Goal: Information Seeking & Learning: Learn about a topic

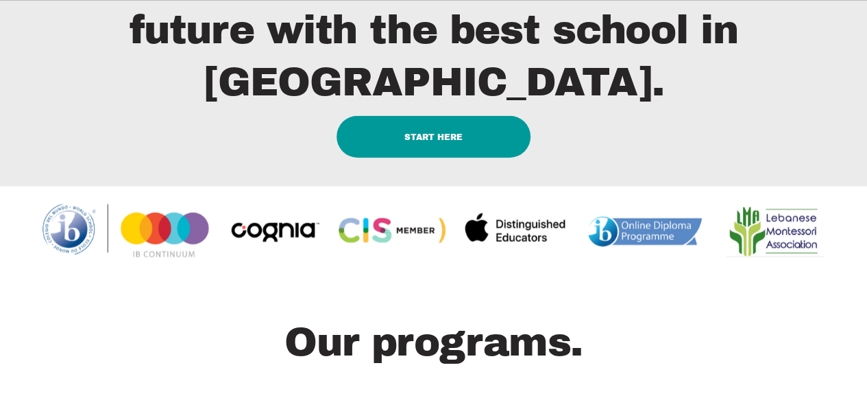
scroll to position [1646, 0]
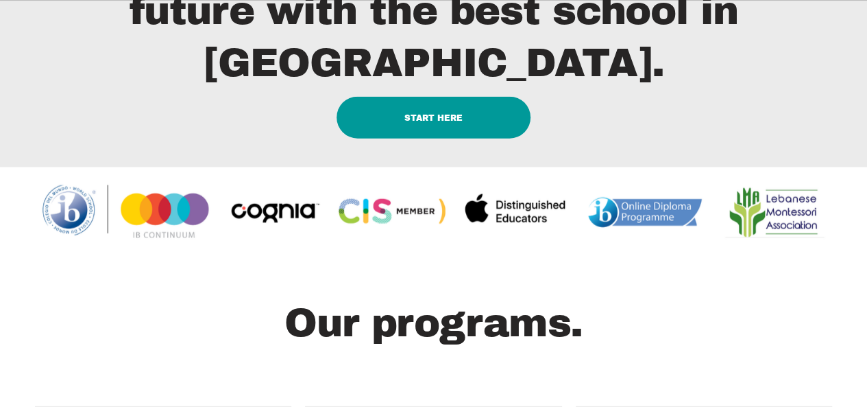
click at [446, 139] on link "START HERE" at bounding box center [434, 118] width 194 height 42
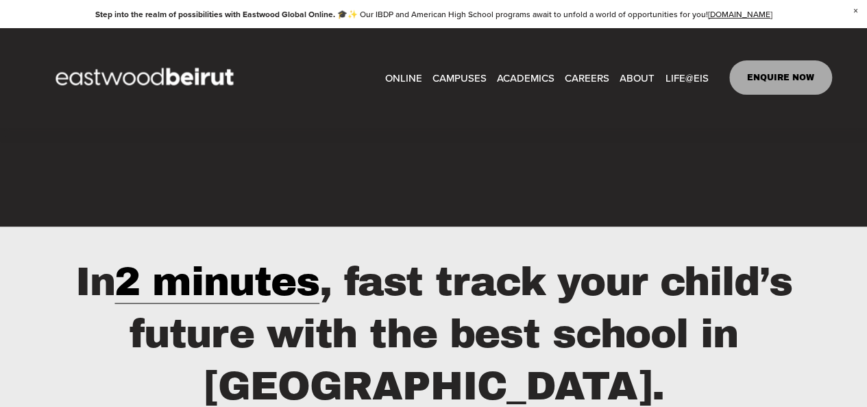
scroll to position [0, 0]
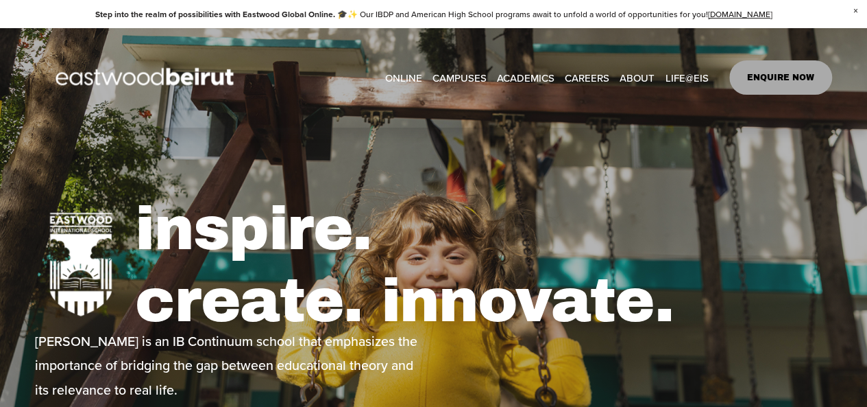
click at [0, 0] on span "Admissions" at bounding box center [0, 0] width 0 height 0
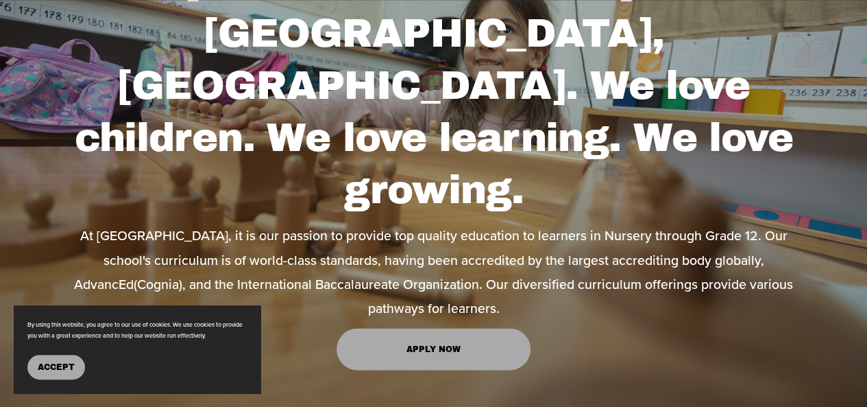
scroll to position [891, 0]
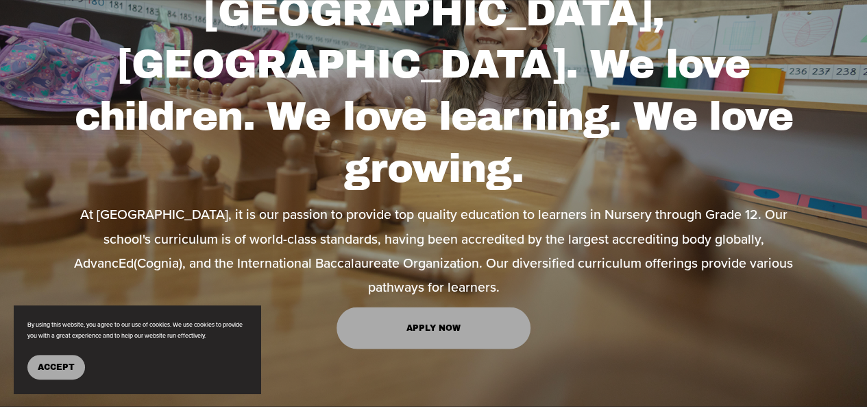
click at [409, 307] on link "Apply Now" at bounding box center [434, 328] width 194 height 42
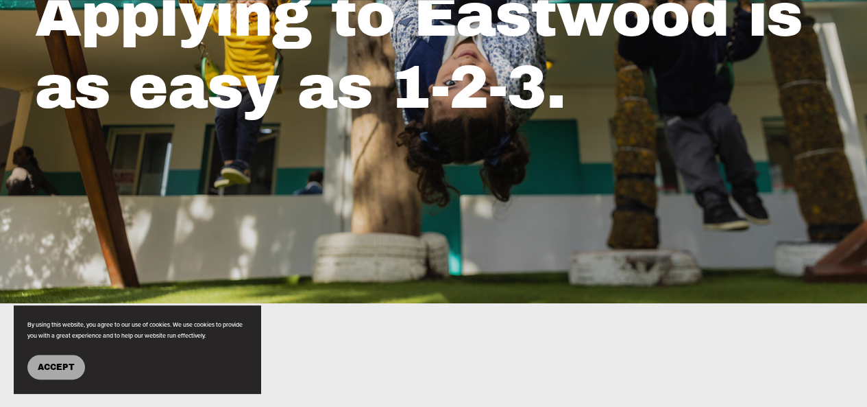
scroll to position [411, 0]
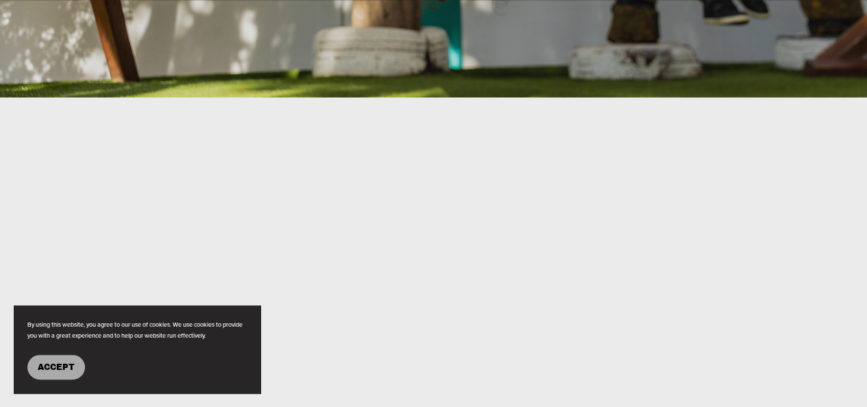
click at [62, 362] on span "Accept" at bounding box center [56, 367] width 37 height 10
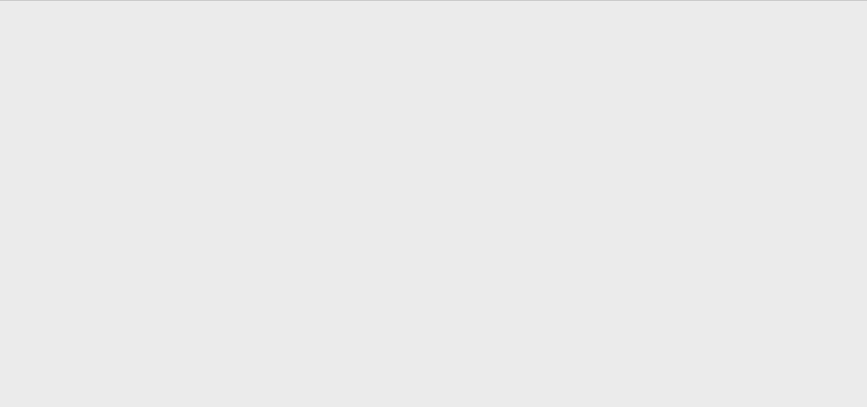
scroll to position [686, 0]
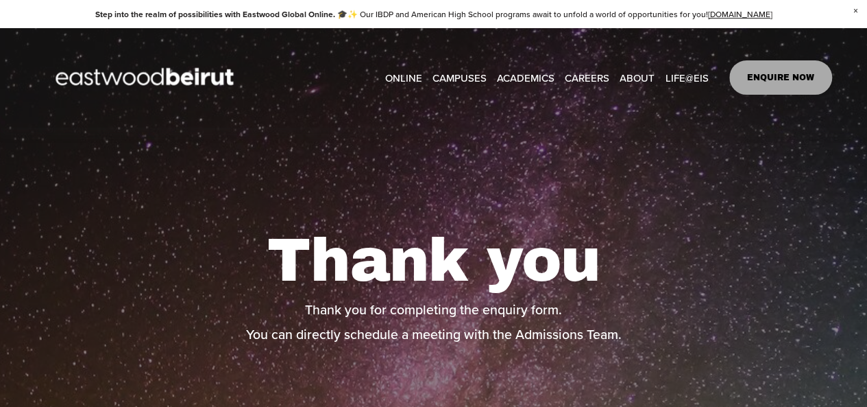
click at [539, 72] on span "ACADEMICS" at bounding box center [526, 78] width 58 height 19
click at [0, 0] on span "Tuition & Financial Aid" at bounding box center [0, 0] width 0 height 0
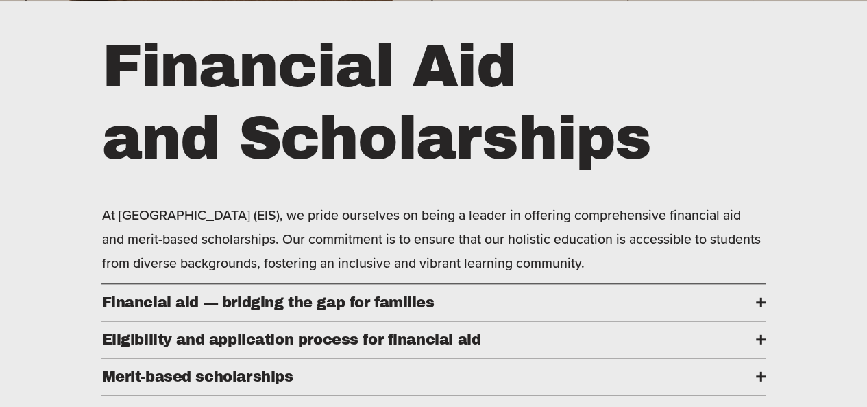
scroll to position [617, 0]
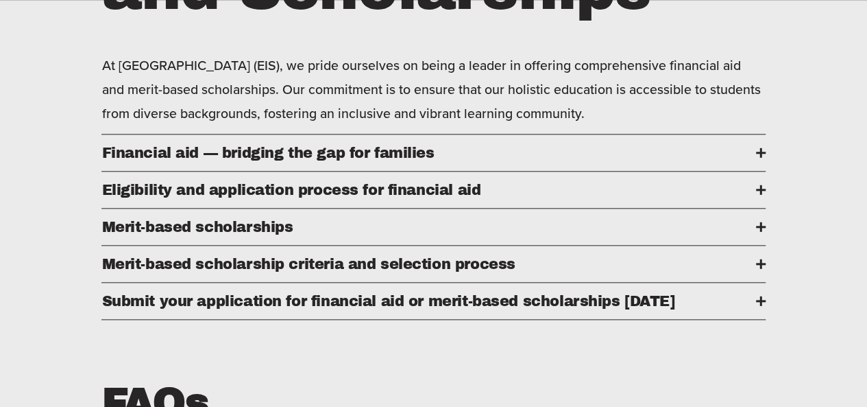
click at [403, 160] on span "Financial aid — bridging the gap for families" at bounding box center [428, 153] width 654 height 16
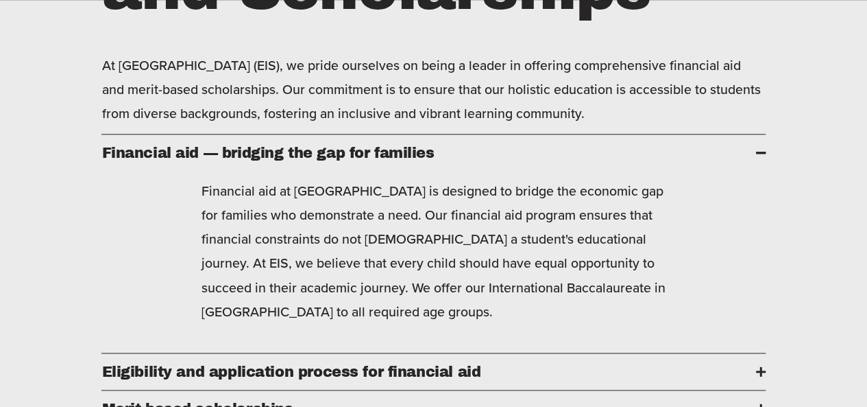
click at [403, 160] on span "Financial aid — bridging the gap for families" at bounding box center [428, 153] width 654 height 16
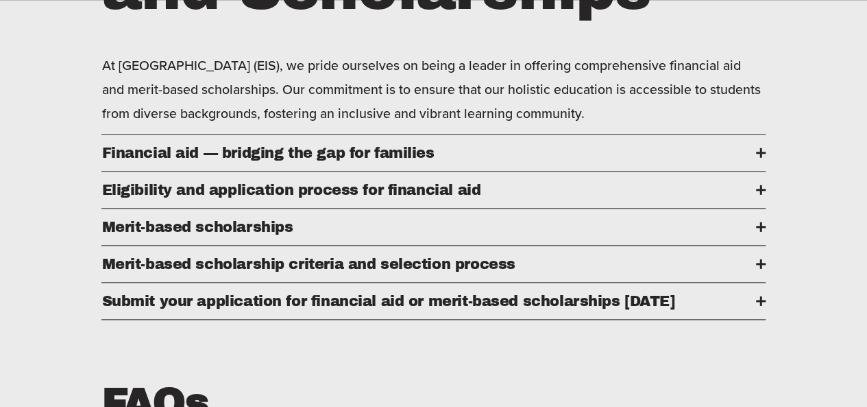
scroll to position [686, 0]
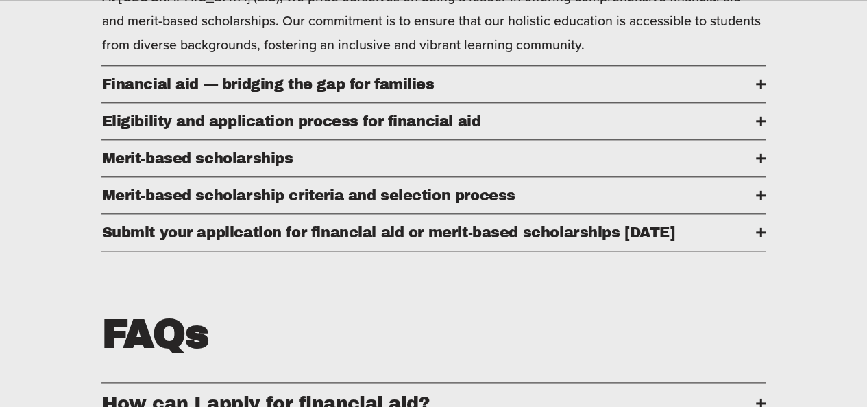
click at [381, 203] on span "​​Merit-based scholarship criteria and selection process" at bounding box center [428, 195] width 654 height 16
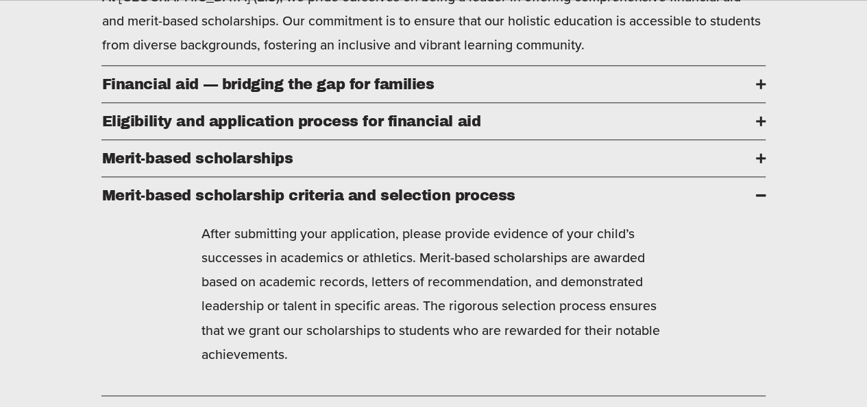
click at [381, 203] on span "​​Merit-based scholarship criteria and selection process" at bounding box center [428, 195] width 654 height 16
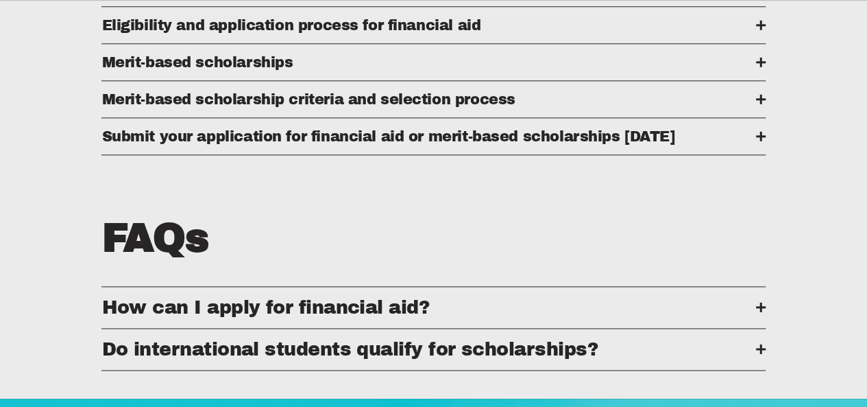
scroll to position [823, 0]
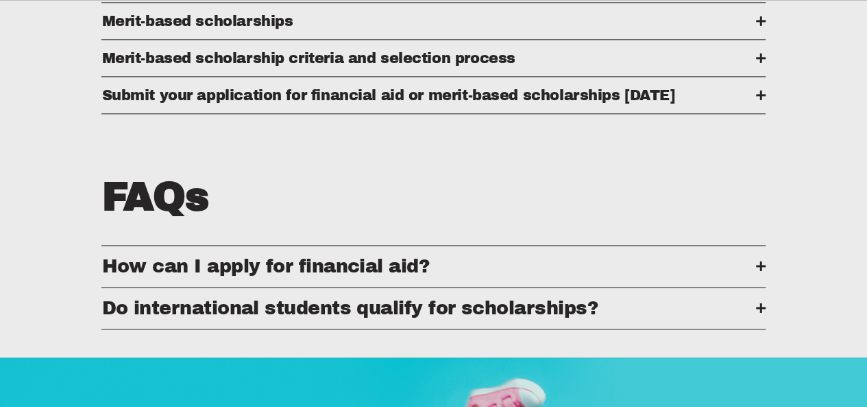
click at [368, 103] on span "Submit your application for financial aid or merit-based scholarships today" at bounding box center [428, 95] width 654 height 16
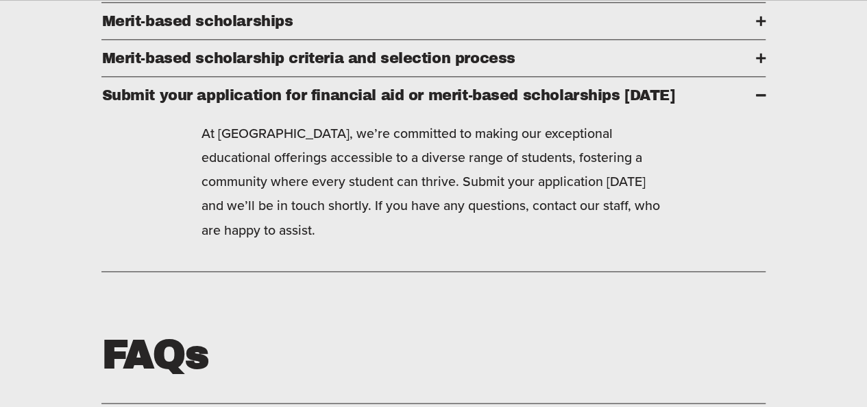
click at [368, 103] on span "Submit your application for financial aid or merit-based scholarships today" at bounding box center [428, 95] width 654 height 16
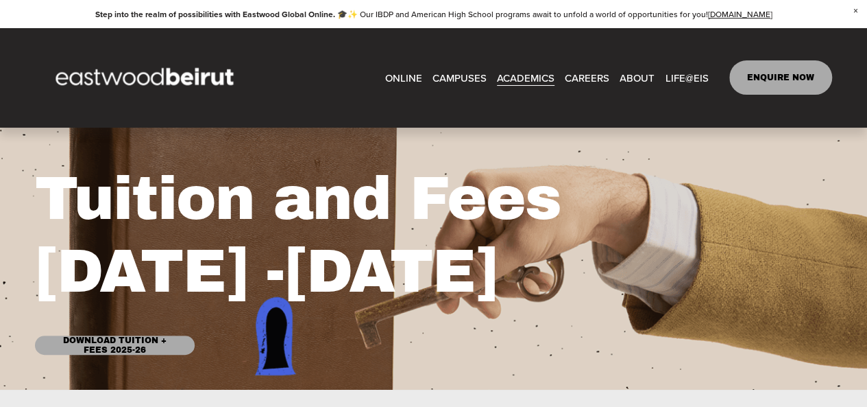
scroll to position [0, 0]
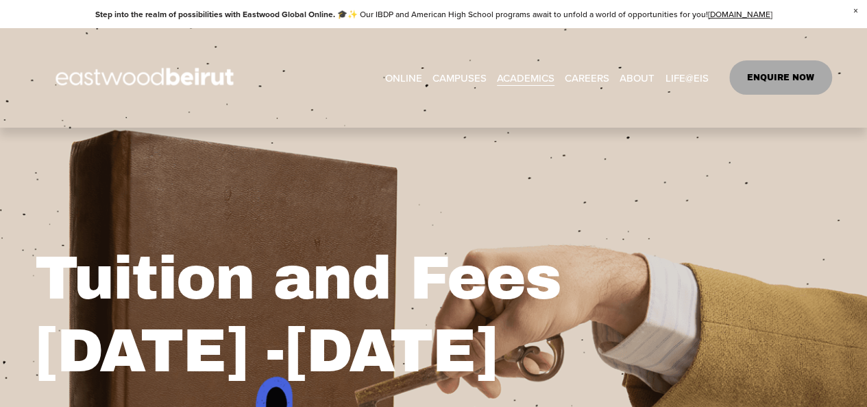
click at [514, 80] on span "ACADEMICS" at bounding box center [526, 78] width 58 height 19
click at [0, 0] on span "IB-PYP Elementary" at bounding box center [0, 0] width 0 height 0
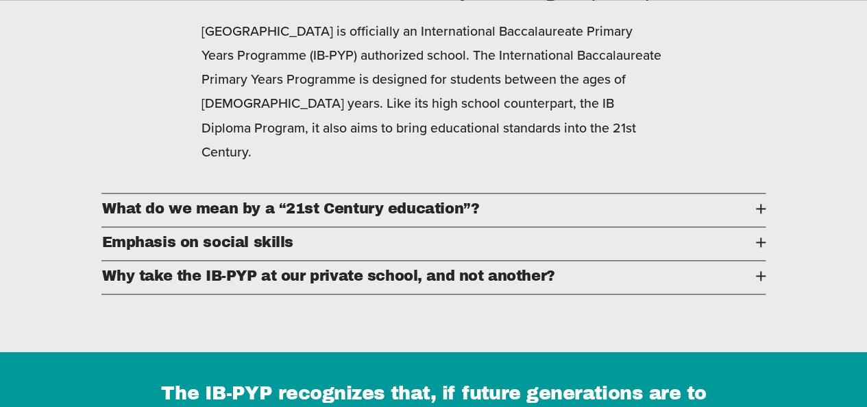
scroll to position [823, 0]
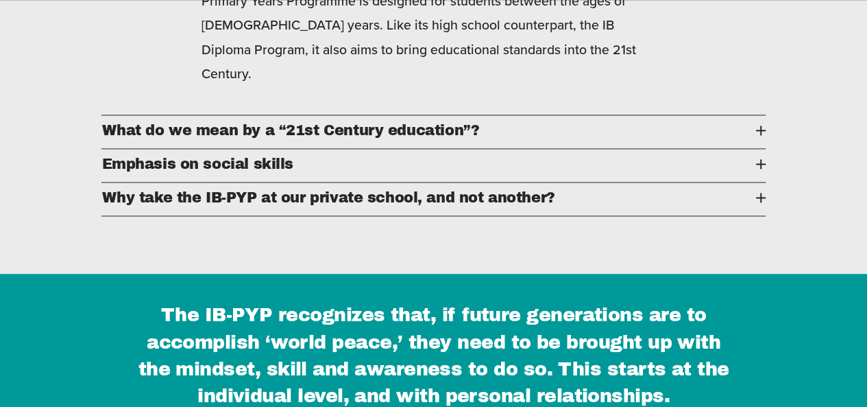
click at [497, 122] on span "What do we mean by a “21st Century education”?" at bounding box center [428, 130] width 654 height 16
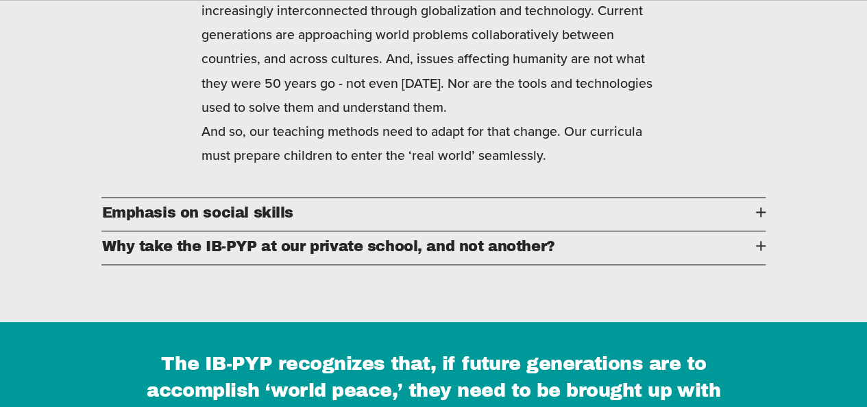
scroll to position [617, 0]
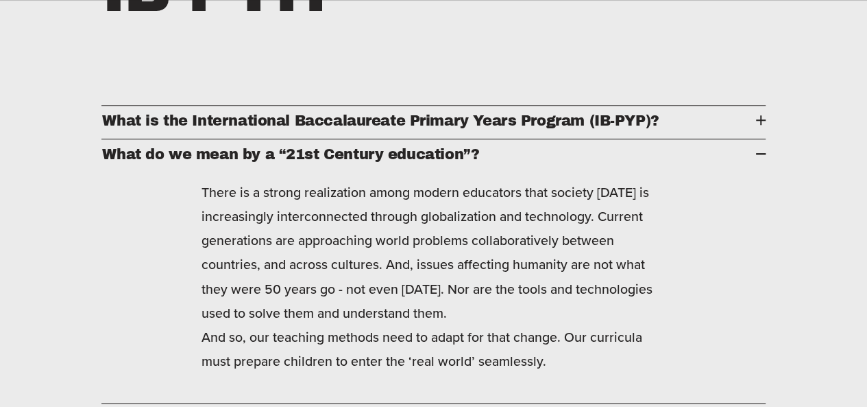
click at [432, 157] on span "What do we mean by a “21st Century education”?" at bounding box center [428, 154] width 654 height 16
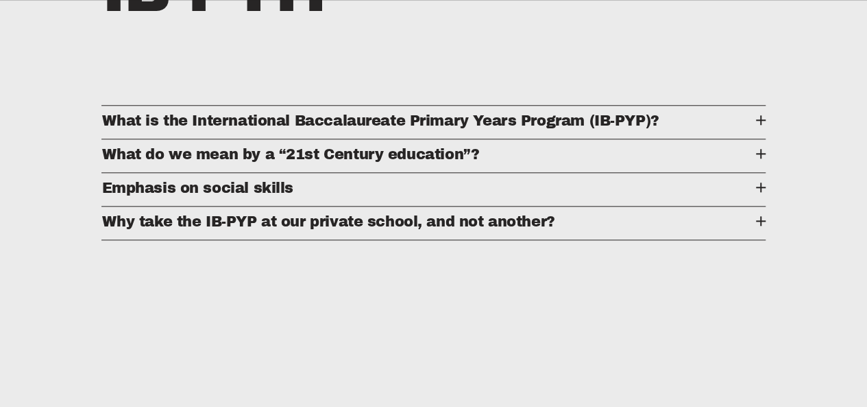
click at [324, 206] on button "Emphasis on social skills" at bounding box center [433, 189] width 664 height 33
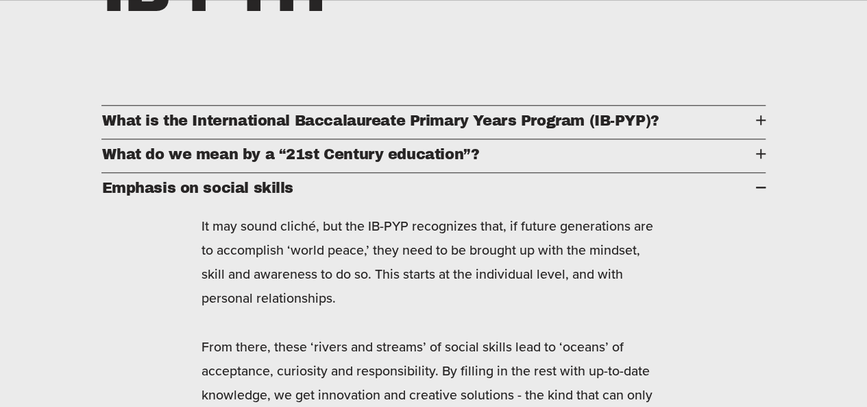
click at [327, 195] on span "Emphasis on social skills" at bounding box center [428, 188] width 654 height 16
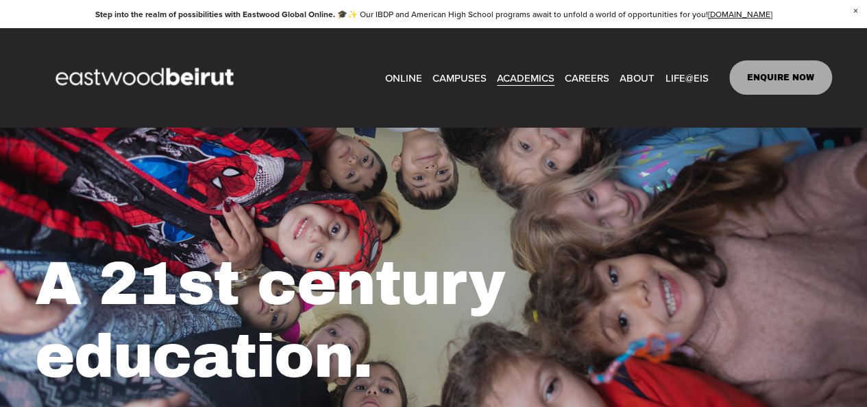
scroll to position [0, 0]
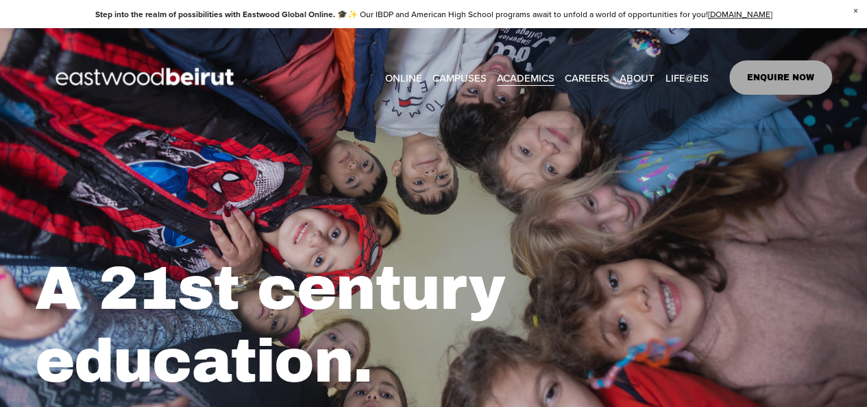
click at [538, 77] on span "ACADEMICS" at bounding box center [526, 78] width 58 height 19
click at [0, 0] on span "After-school Activities" at bounding box center [0, 0] width 0 height 0
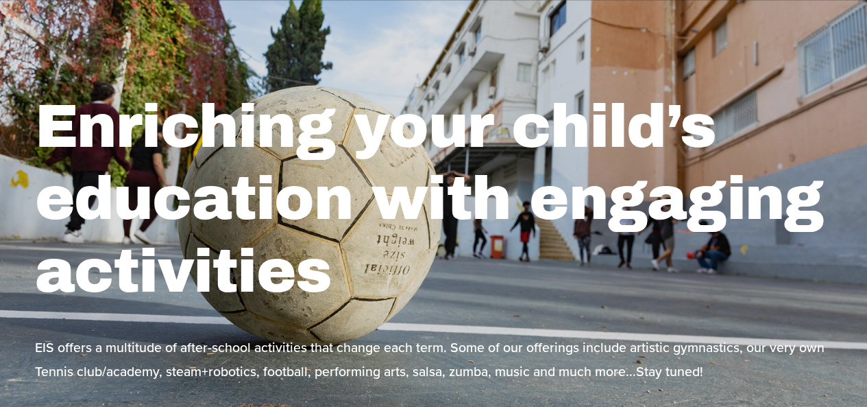
scroll to position [137, 0]
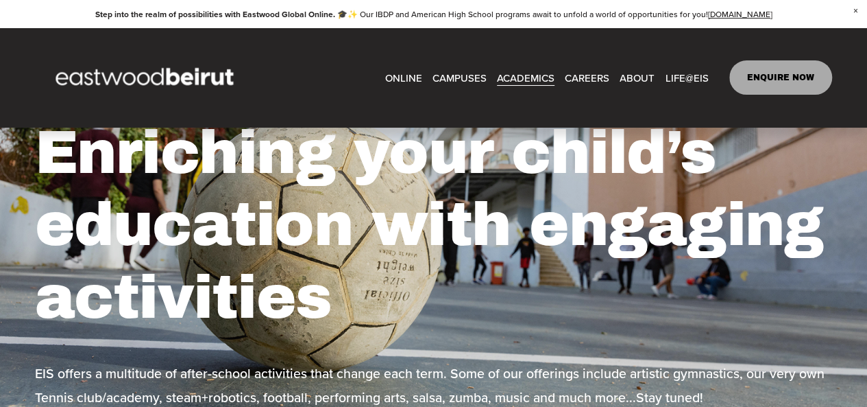
click at [0, 0] on span "Lebanese Program" at bounding box center [0, 0] width 0 height 0
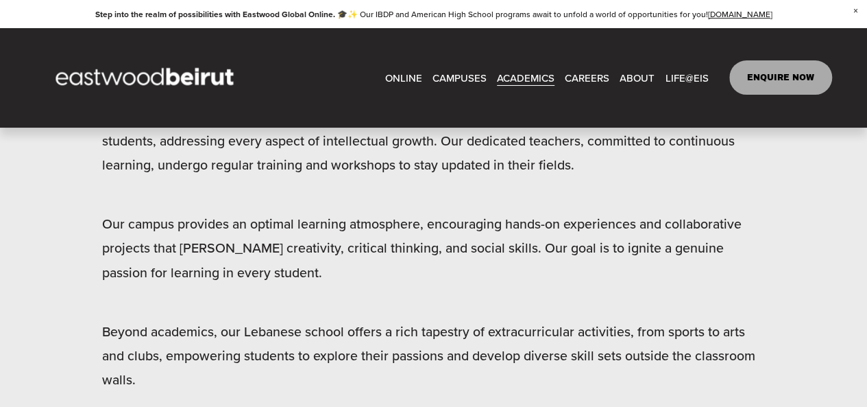
scroll to position [754, 0]
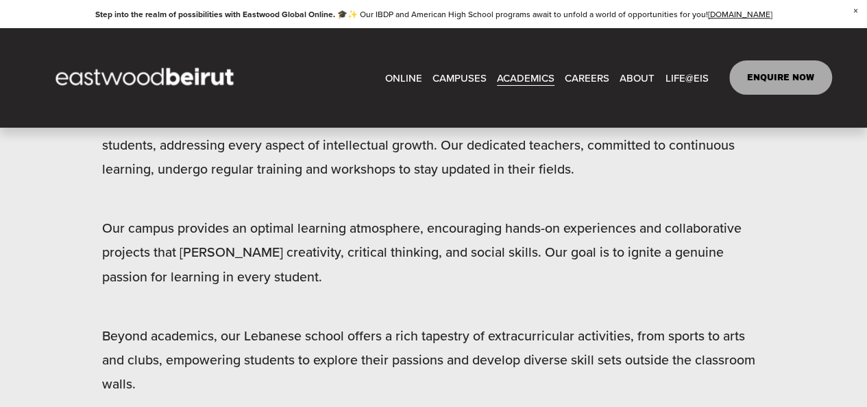
click at [525, 82] on span "ACADEMICS" at bounding box center [526, 78] width 58 height 19
click at [453, 81] on span "CAMPUSES" at bounding box center [460, 78] width 54 height 19
click at [0, 0] on link "EASTWOOD COLLEGE KAFARSHIMA" at bounding box center [0, 0] width 0 height 0
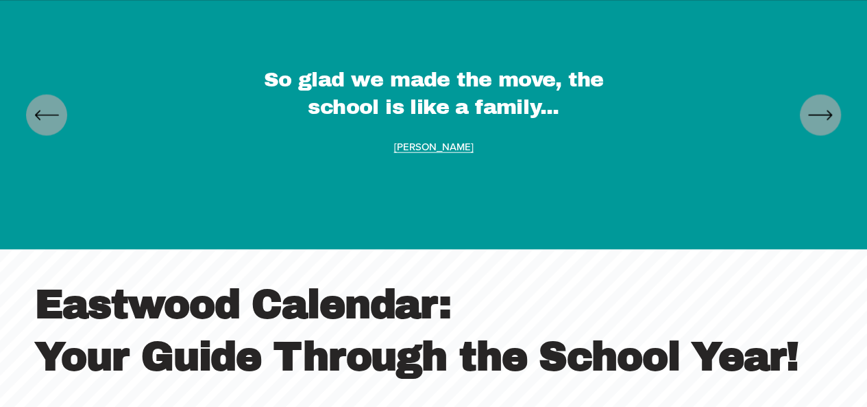
scroll to position [4114, 0]
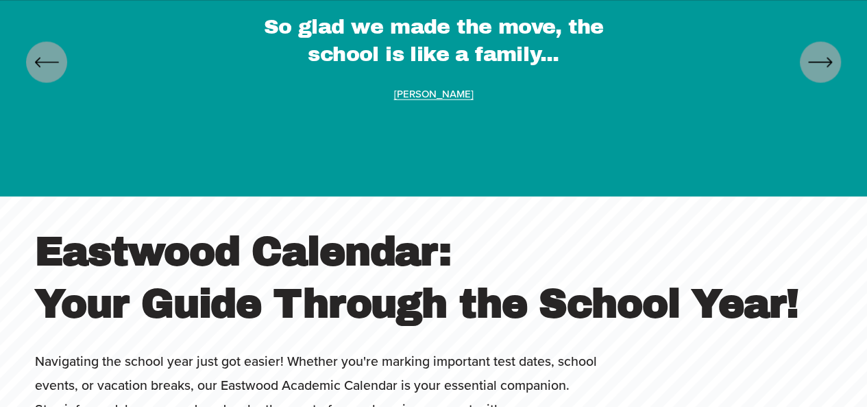
click at [819, 75] on icon "\a \a \a Next\a \a" at bounding box center [820, 62] width 25 height 25
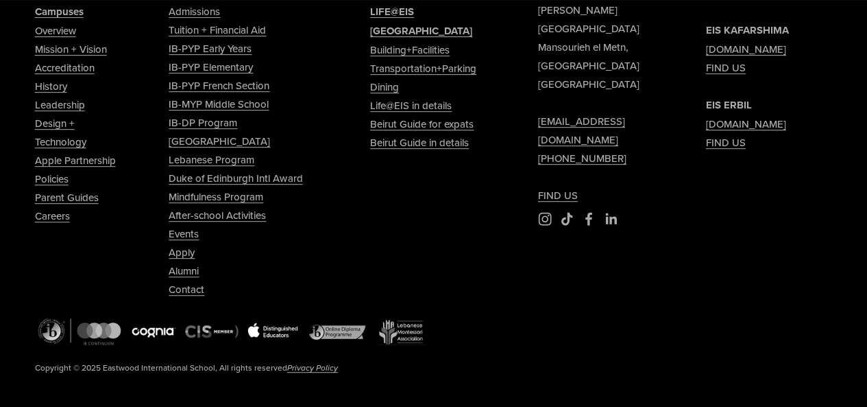
scroll to position [5486, 0]
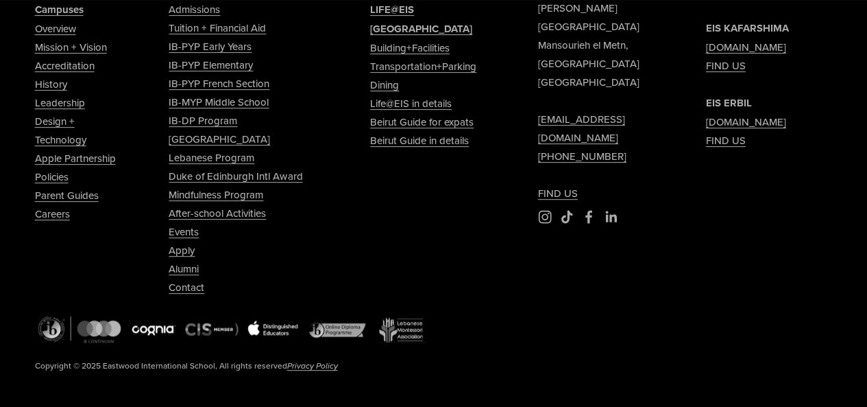
drag, startPoint x: 846, startPoint y: 433, endPoint x: 854, endPoint y: 433, distance: 8.2
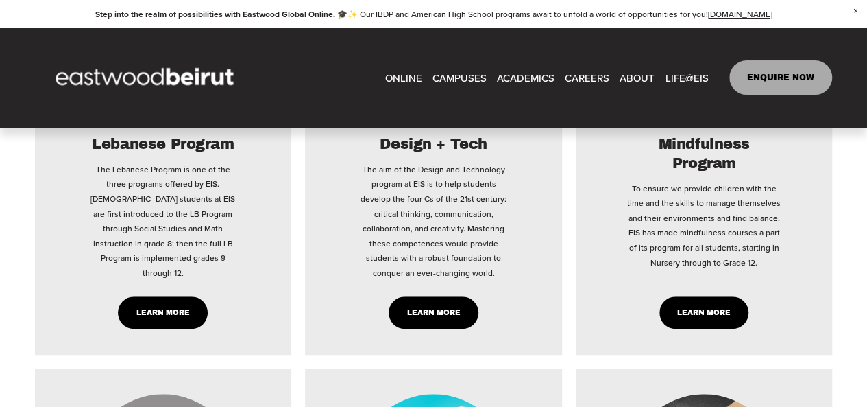
scroll to position [3017, 0]
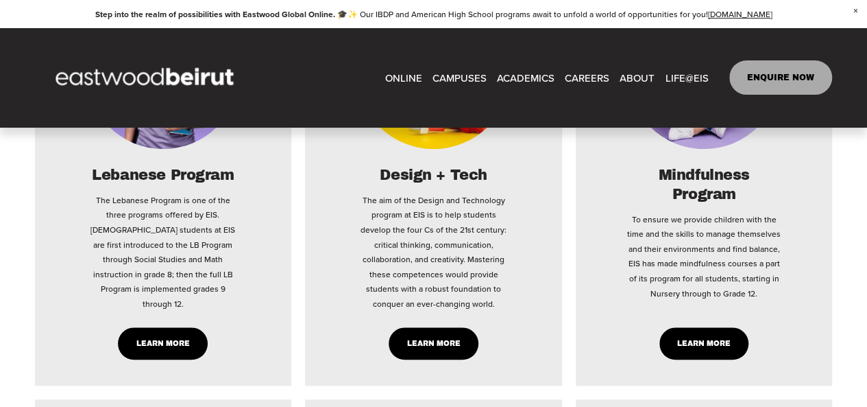
click at [0, 0] on link "EASTWOOD COLLEGE KAFARSHIMA" at bounding box center [0, 0] width 0 height 0
type input "****"
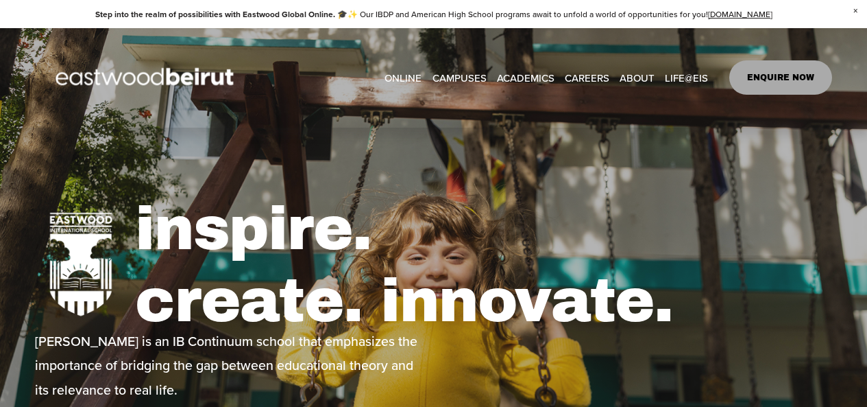
click at [0, 0] on link "EASTWOOD COLLEGE KAFARSHIMA" at bounding box center [0, 0] width 0 height 0
type input "*****"
